Goal: Check status

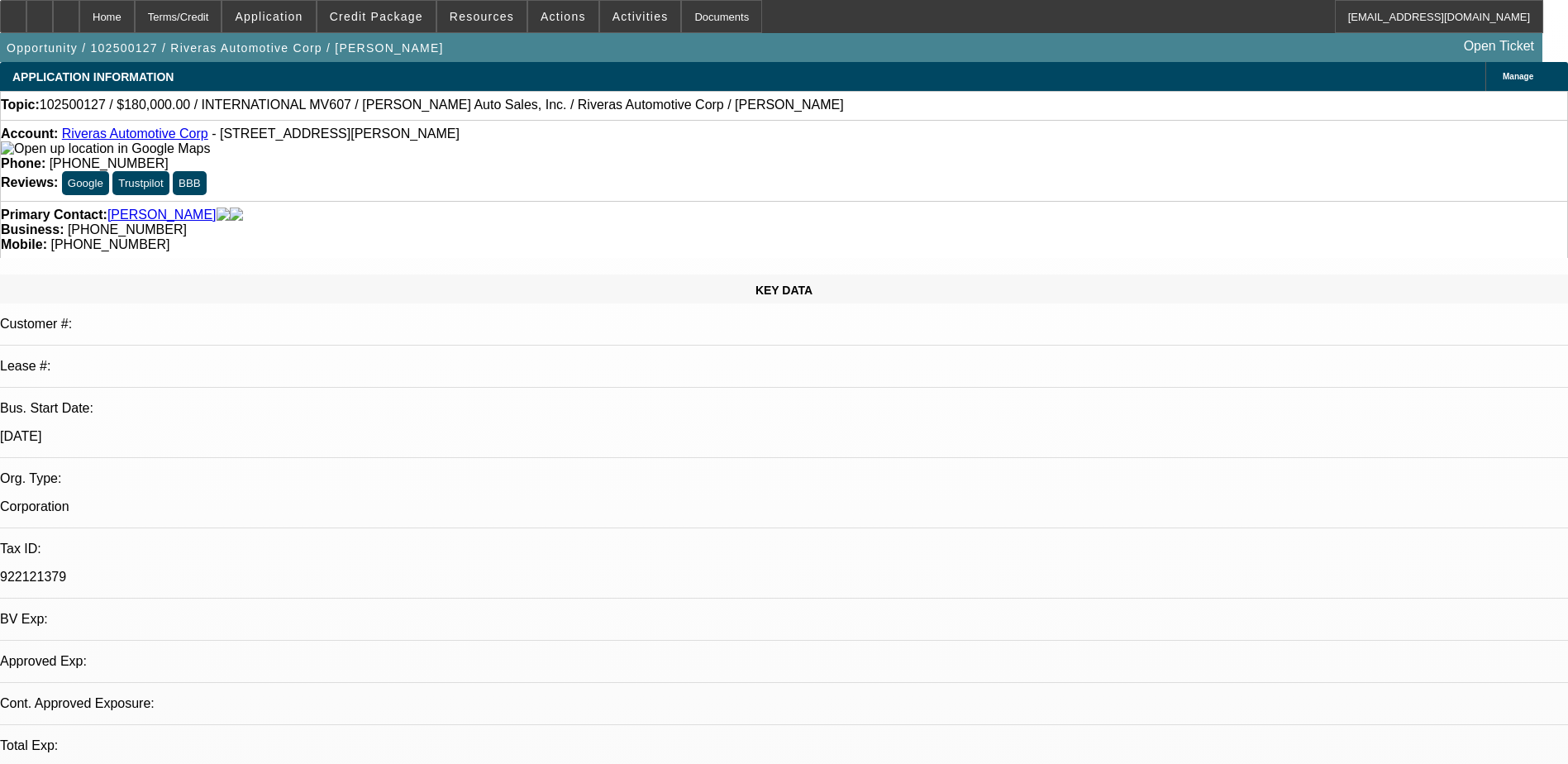
select select "0"
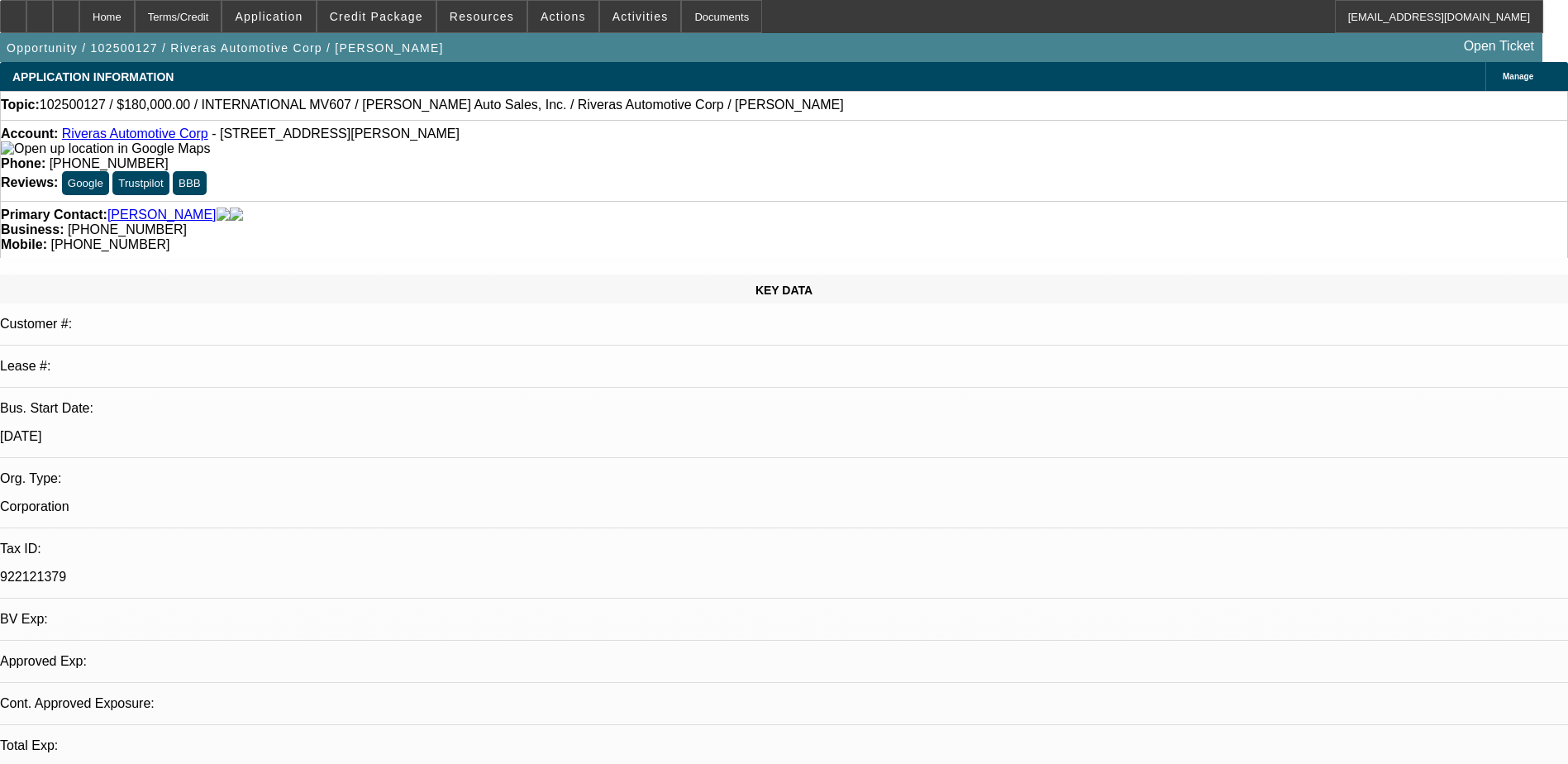
select select "0"
select select "1"
select select "6"
select select "1"
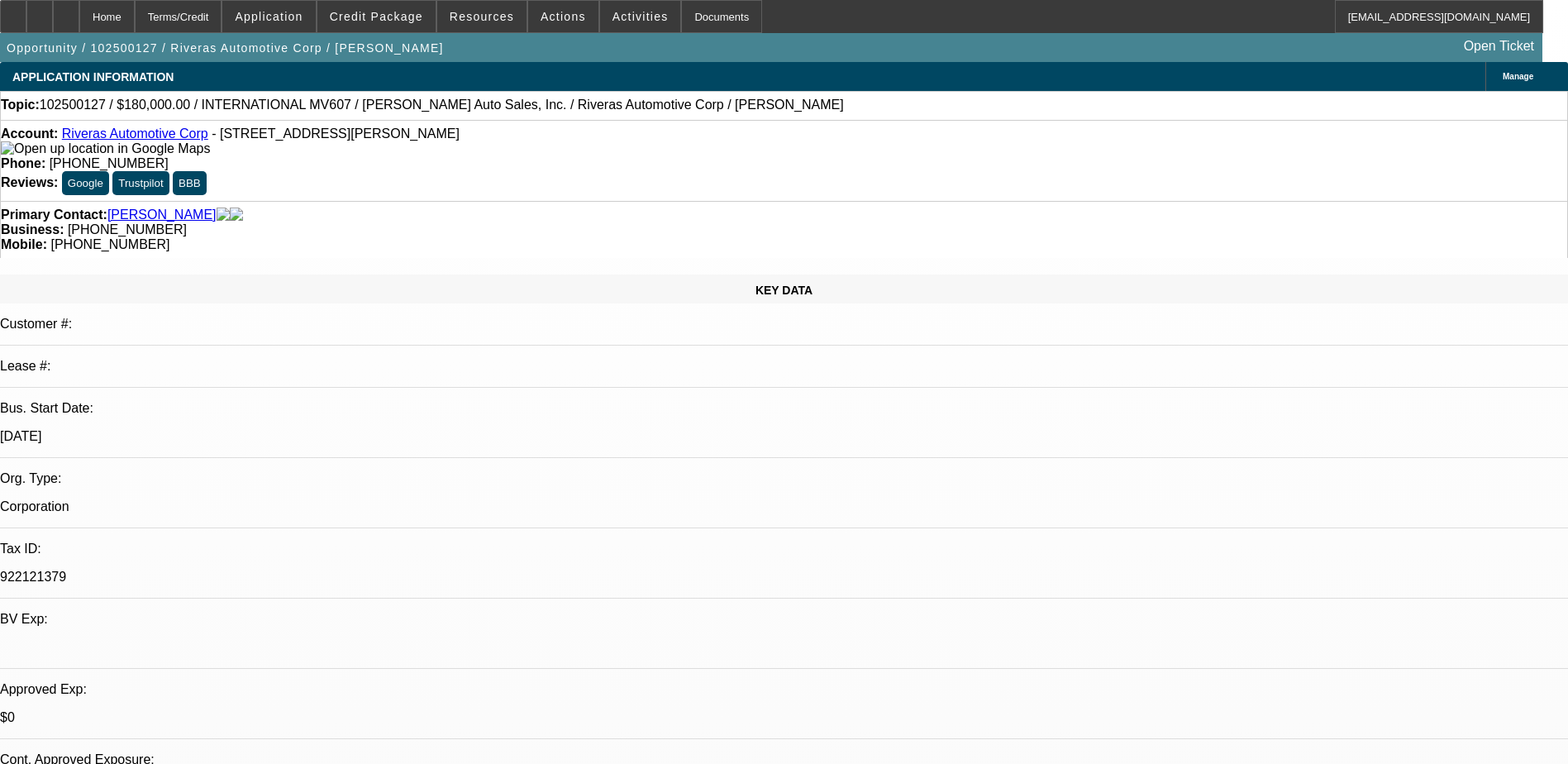
select select "1"
select select "6"
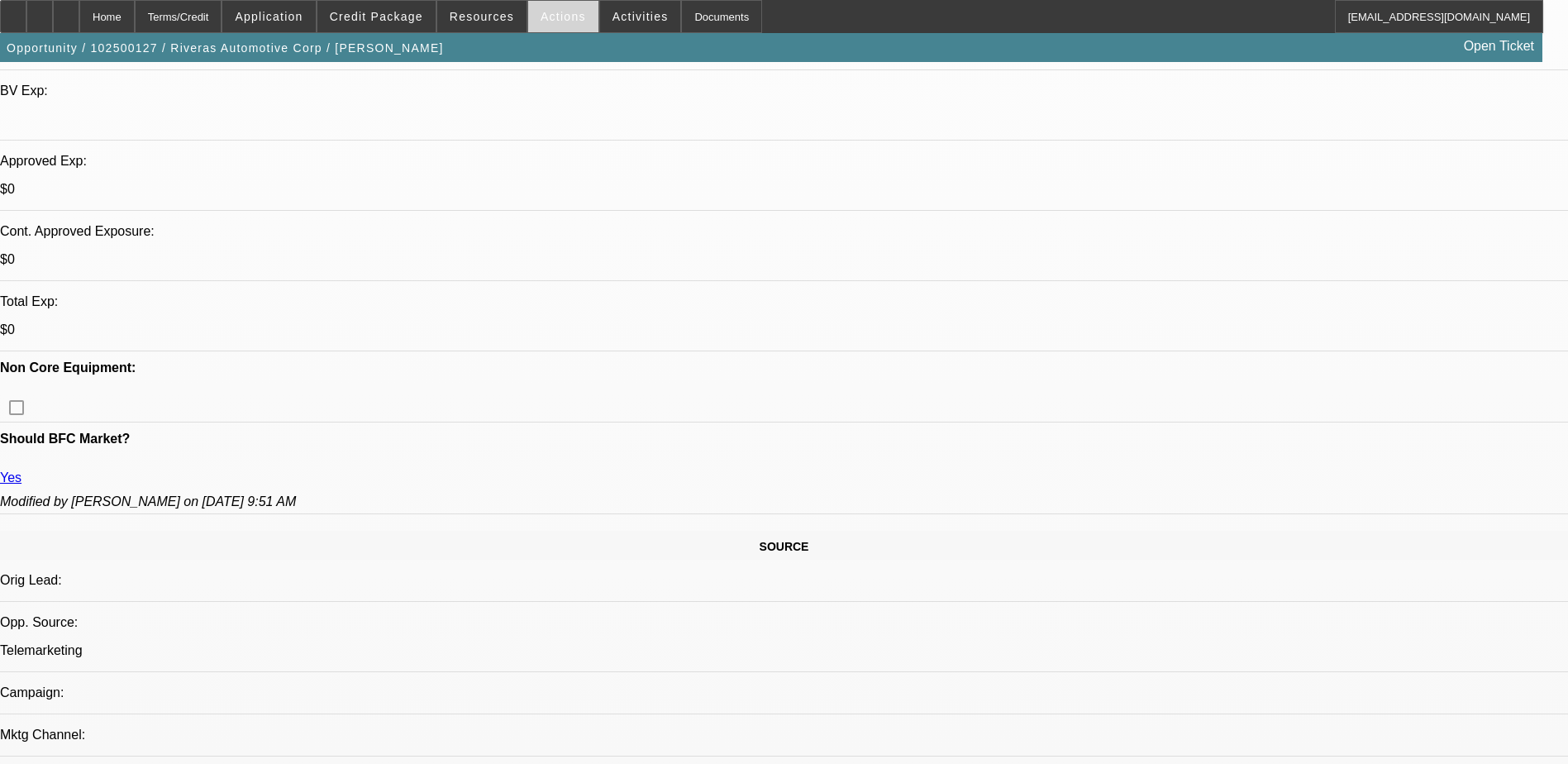
scroll to position [248, 0]
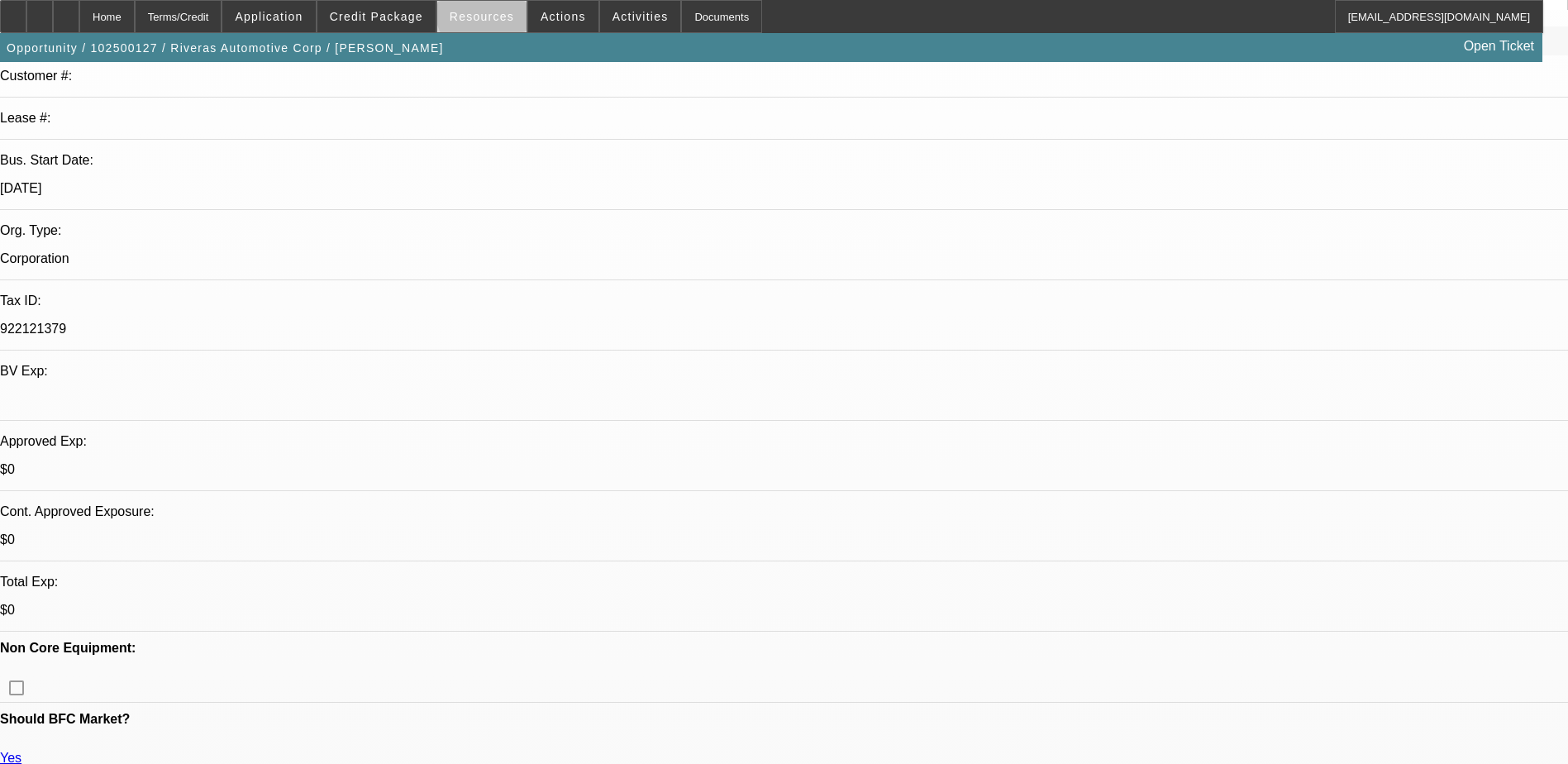
click at [499, 12] on span "Resources" at bounding box center [482, 17] width 64 height 13
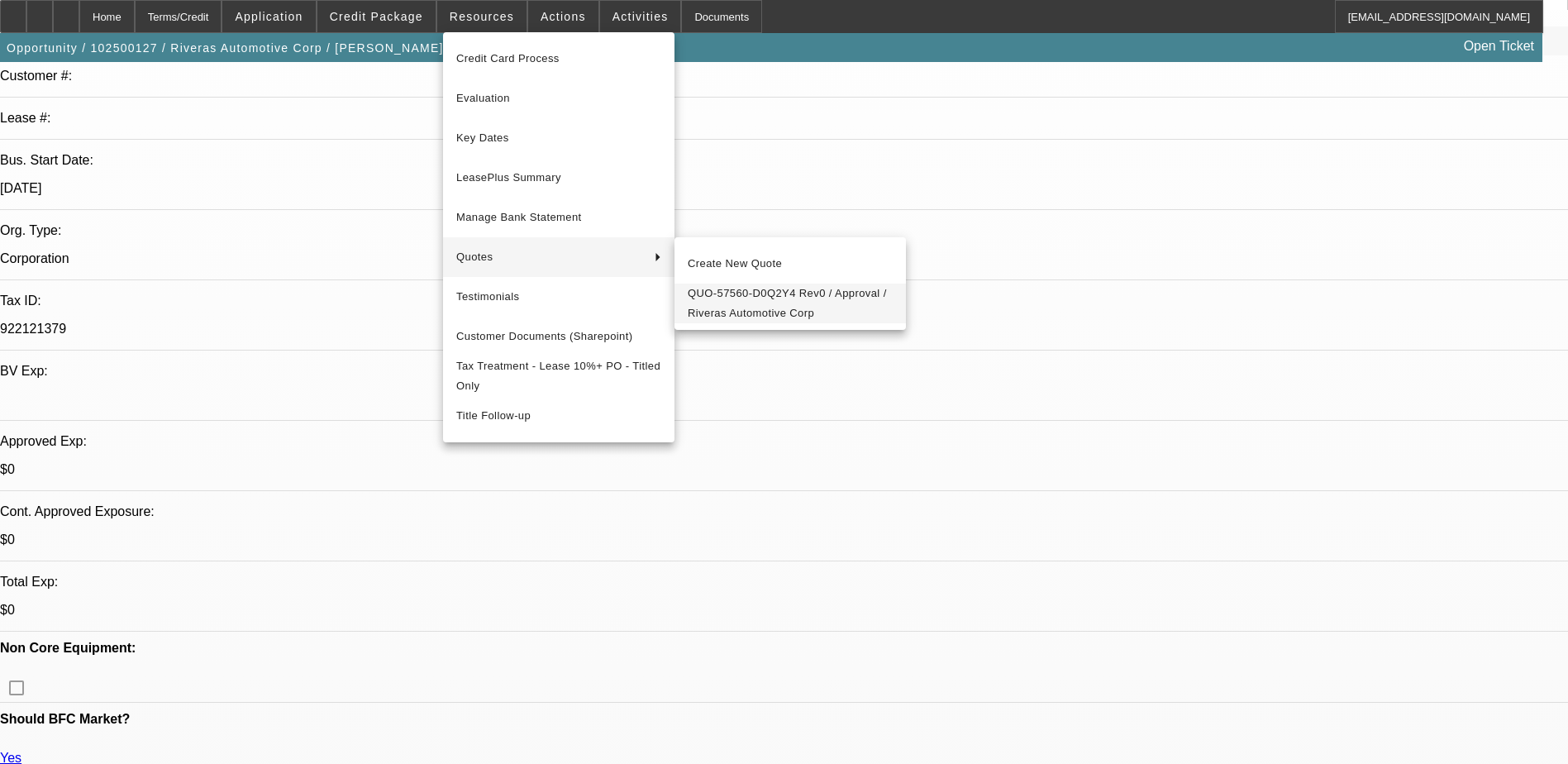
click at [774, 302] on span "QUO-57560-D0Q2Y4 Rev0 / Approval / Riveras Automotive Corp" at bounding box center [790, 303] width 205 height 40
